Goal: Navigation & Orientation: Find specific page/section

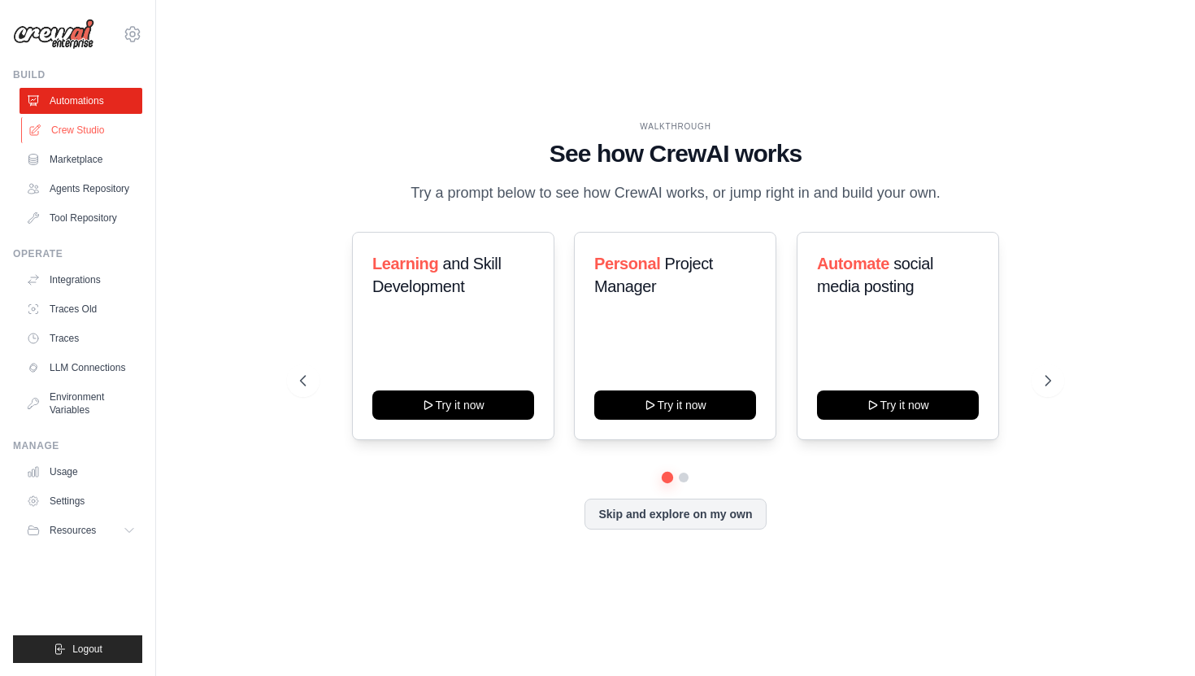
click at [98, 126] on link "Crew Studio" at bounding box center [82, 130] width 123 height 26
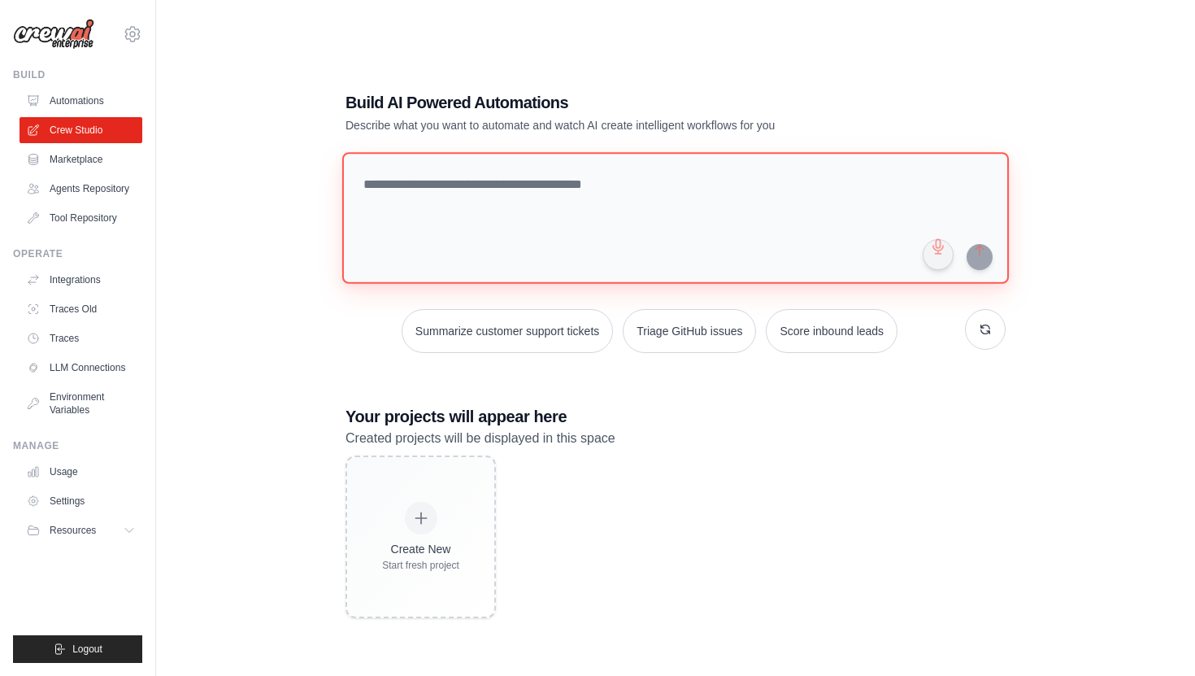
click at [612, 171] on textarea at bounding box center [675, 218] width 667 height 132
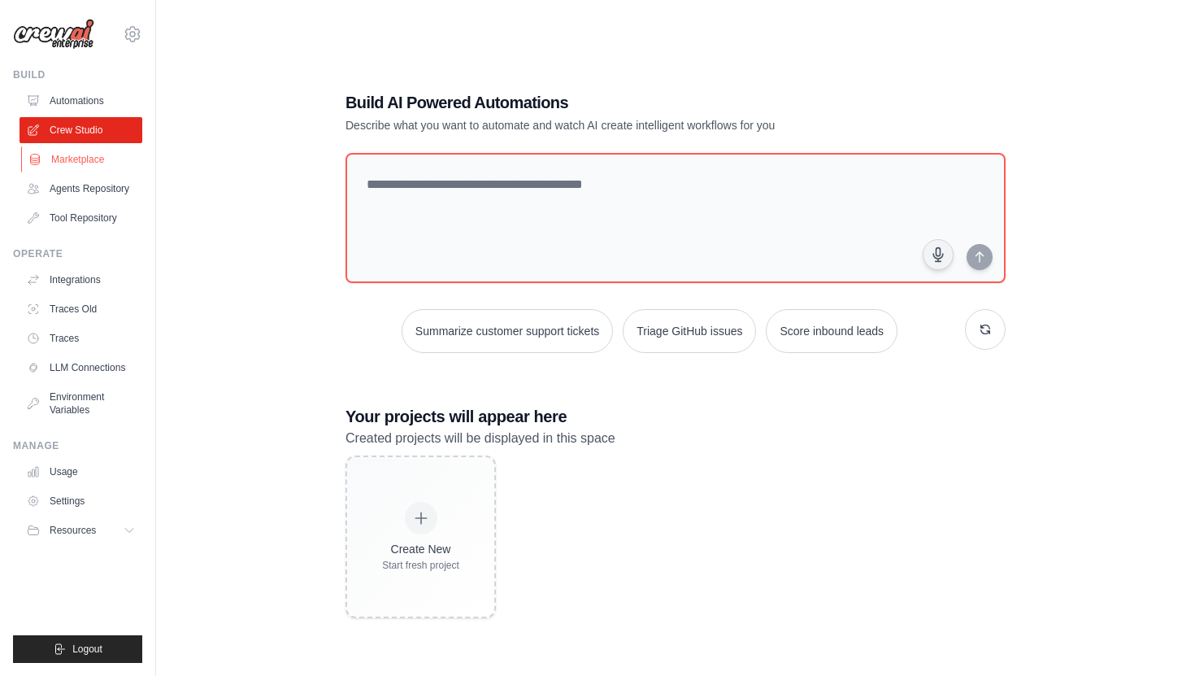
click at [87, 165] on link "Marketplace" at bounding box center [82, 159] width 123 height 26
click at [103, 103] on link "Automations" at bounding box center [82, 101] width 123 height 26
